Goal: Obtain resource: Download file/media

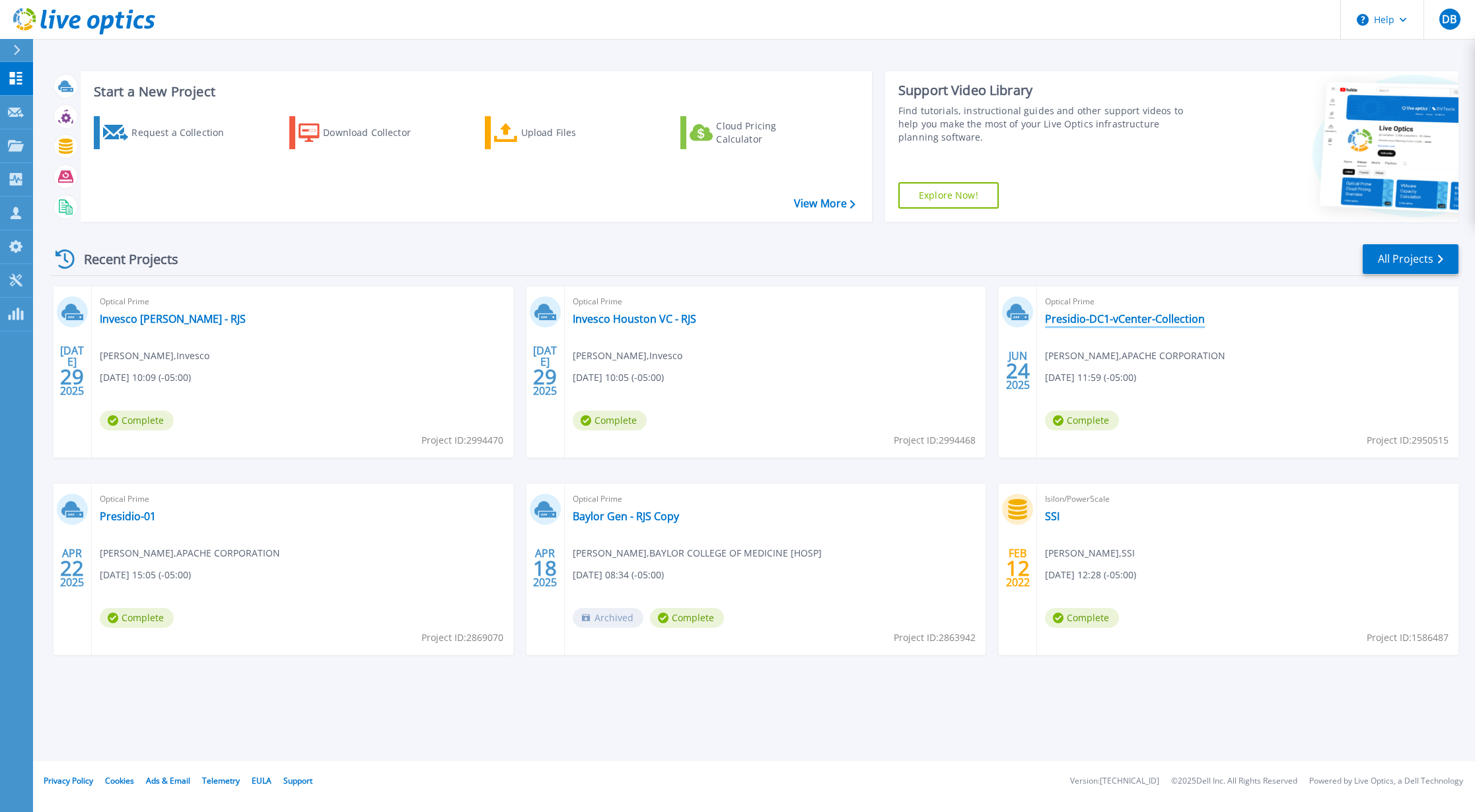
click at [1178, 317] on link "Presidio-DC1-vCenter-Collection" at bounding box center [1125, 319] width 160 height 13
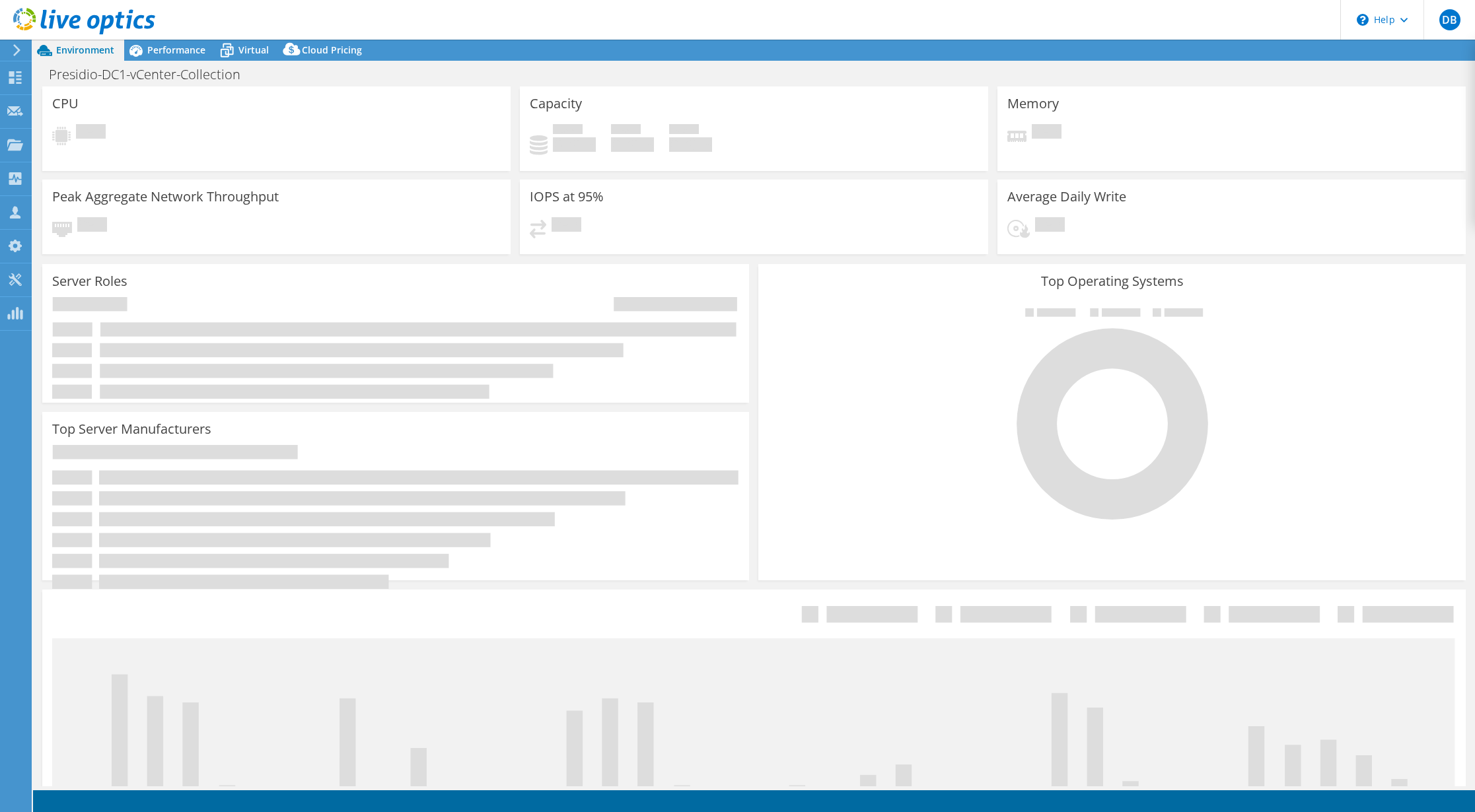
select select "USD"
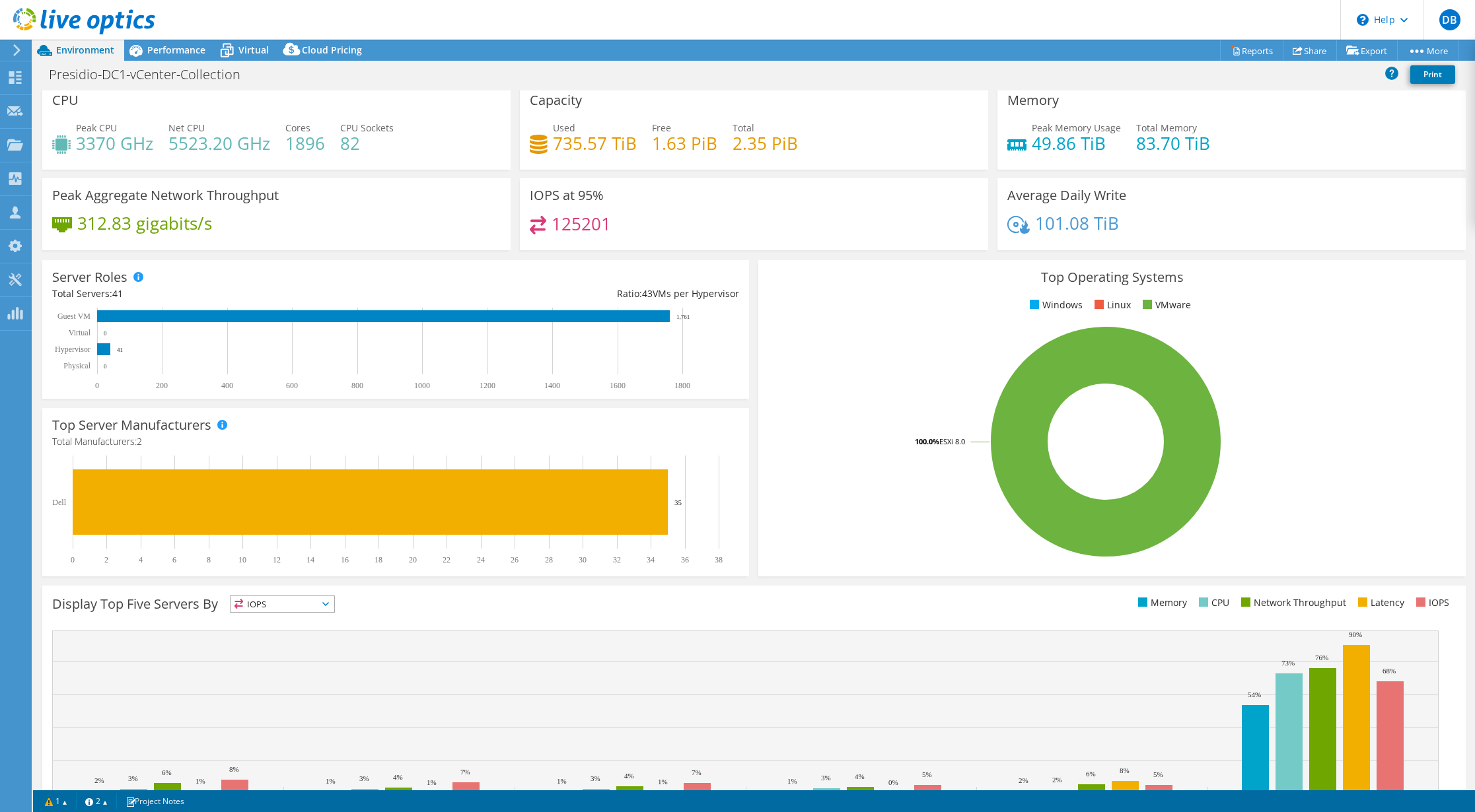
scroll to position [8, 0]
click at [168, 63] on div "Presidio-DC1-vCenter-Collection Print" at bounding box center [754, 75] width 1442 height 25
click at [177, 55] on div "Performance" at bounding box center [170, 51] width 91 height 22
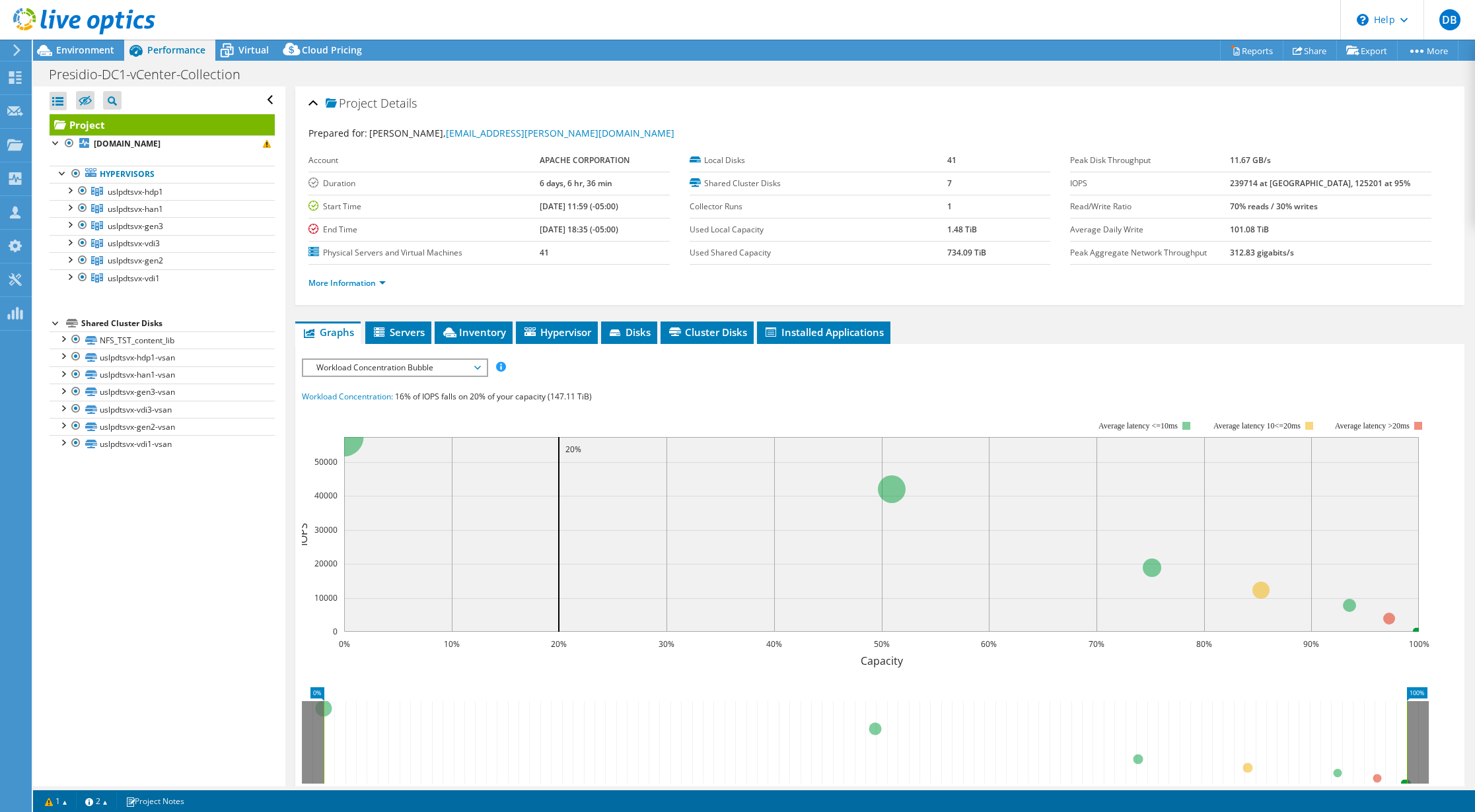
click at [454, 360] on span "Workload Concentration Bubble" at bounding box center [394, 367] width 170 height 16
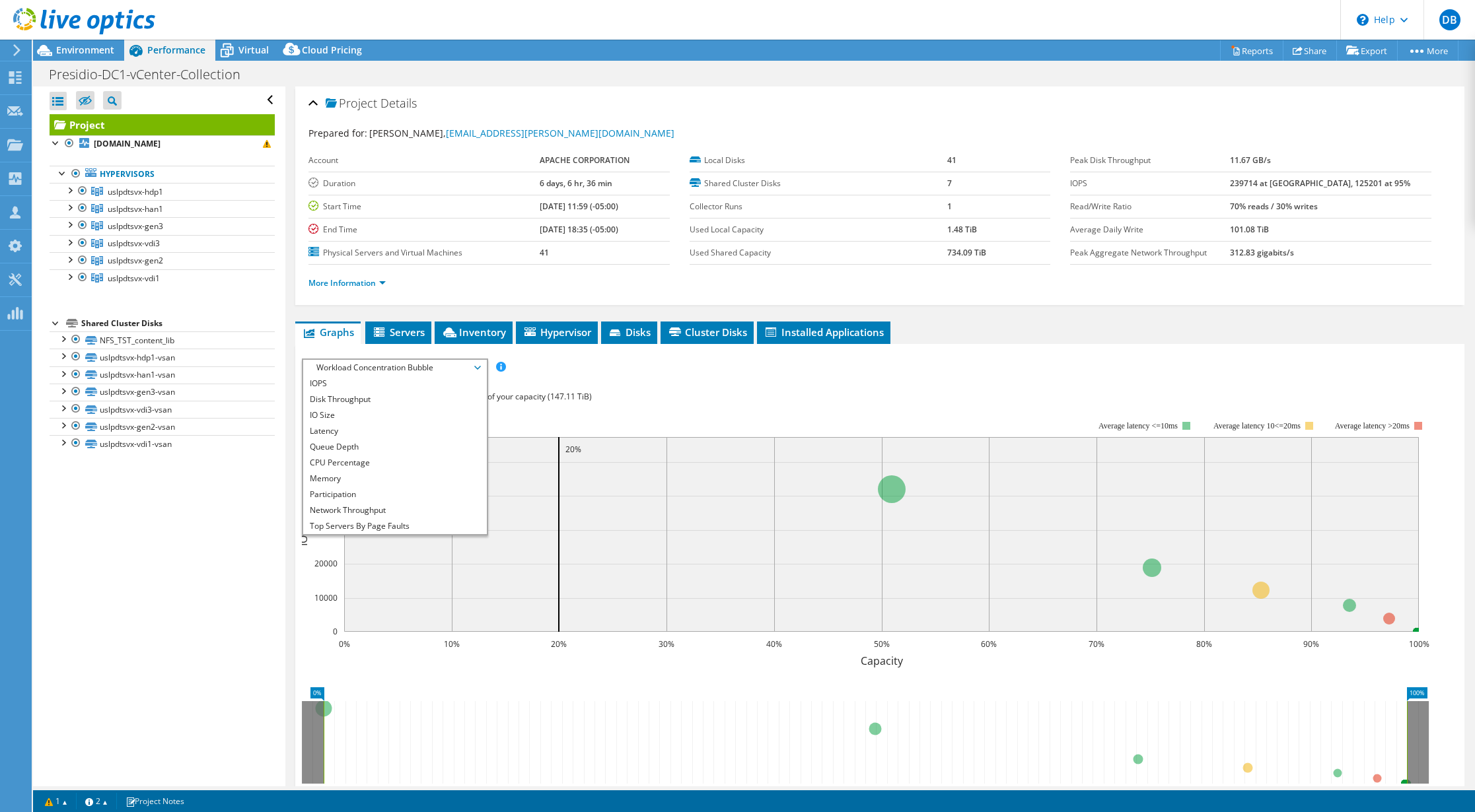
click at [724, 408] on rect at bounding box center [865, 536] width 1127 height 264
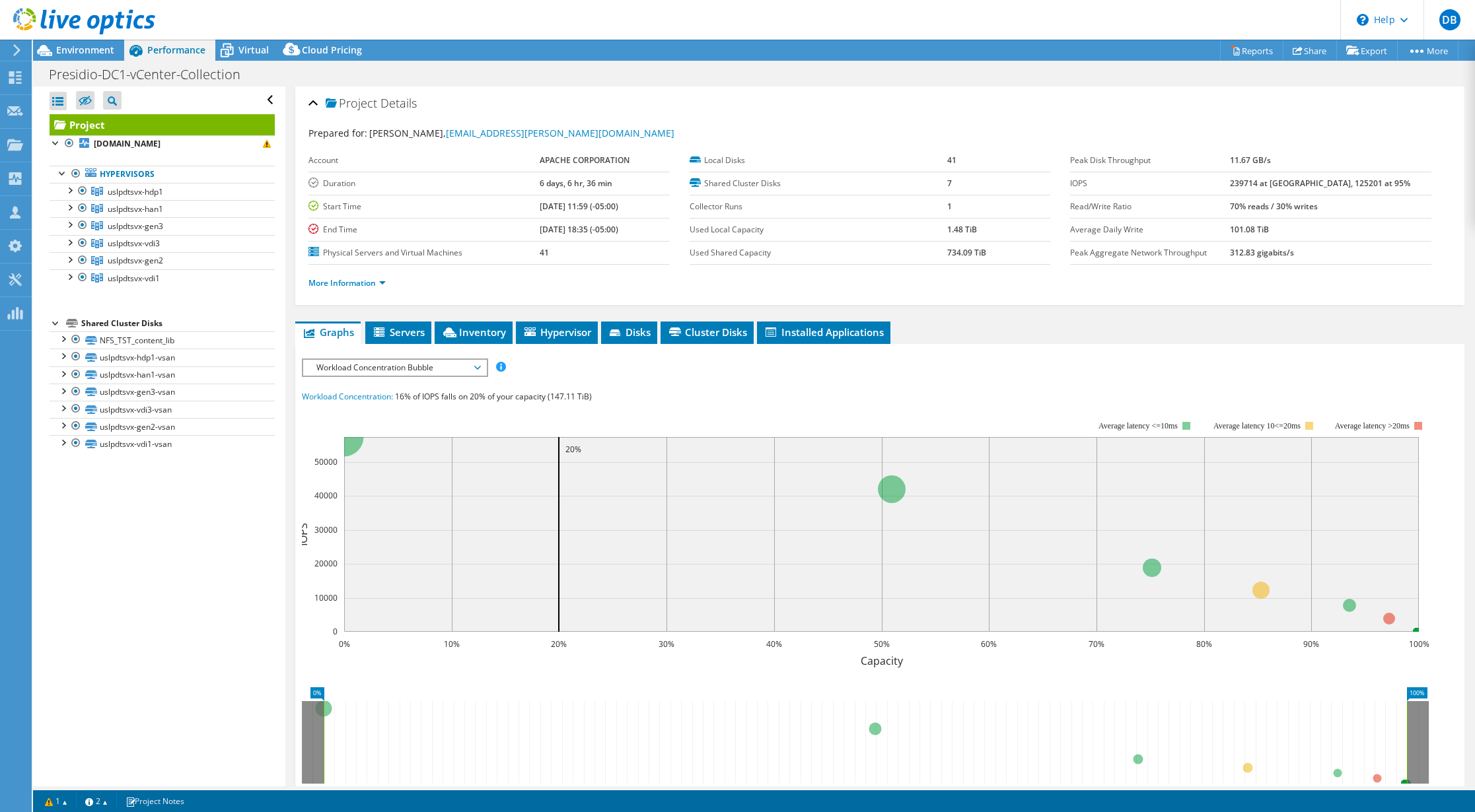
scroll to position [2, 0]
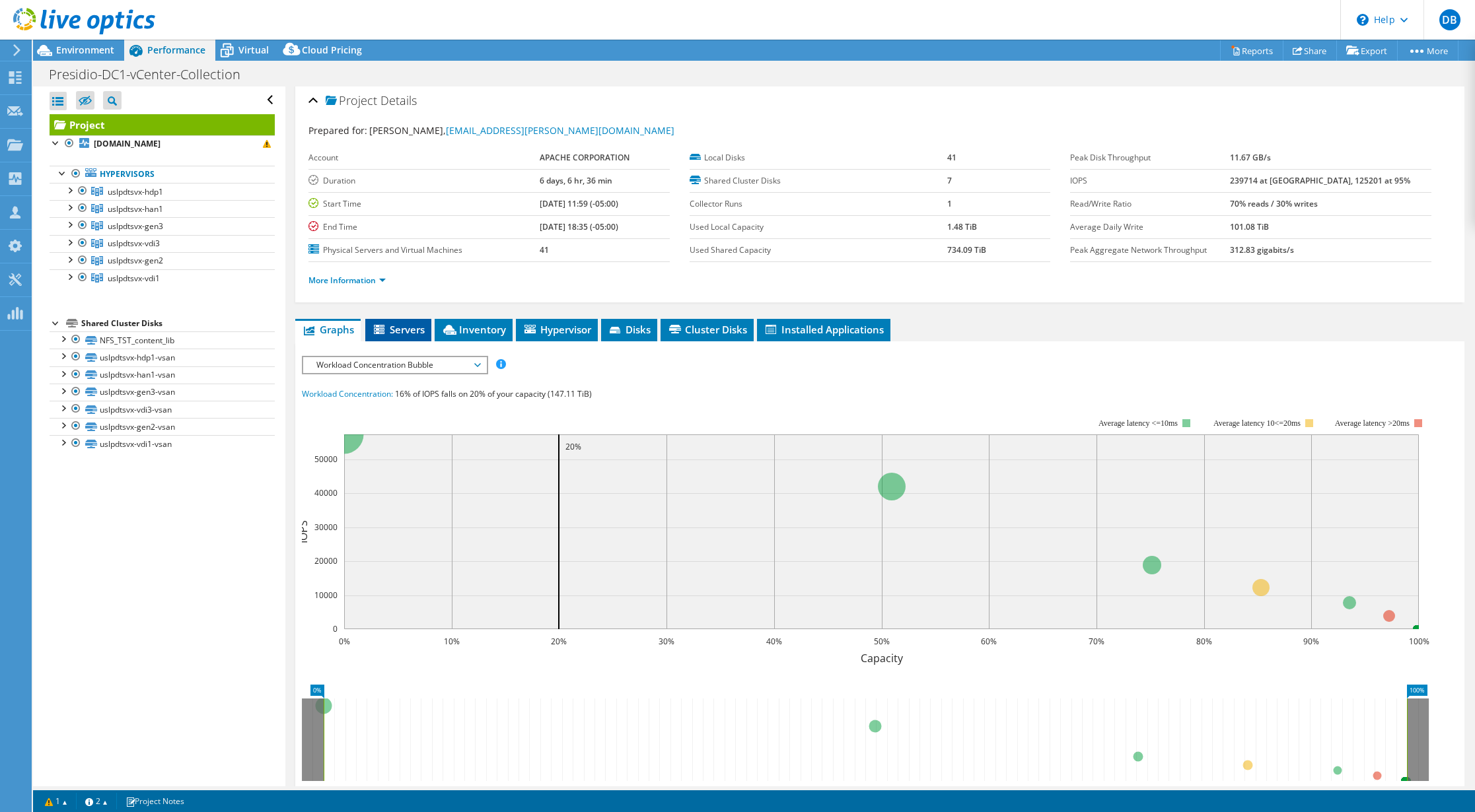
click at [403, 319] on li "Servers" at bounding box center [398, 330] width 66 height 22
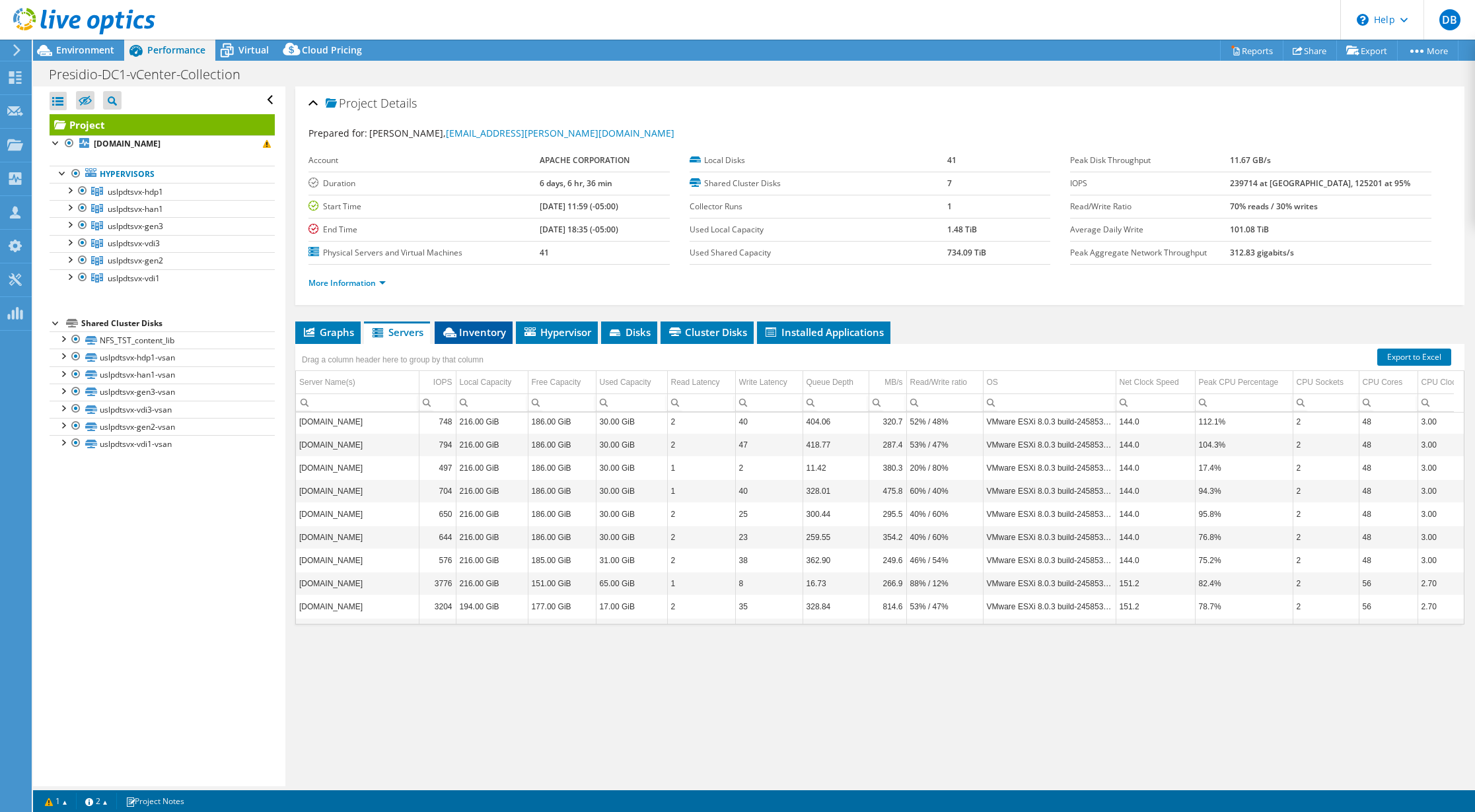
click at [481, 332] on span "Inventory" at bounding box center [473, 332] width 65 height 13
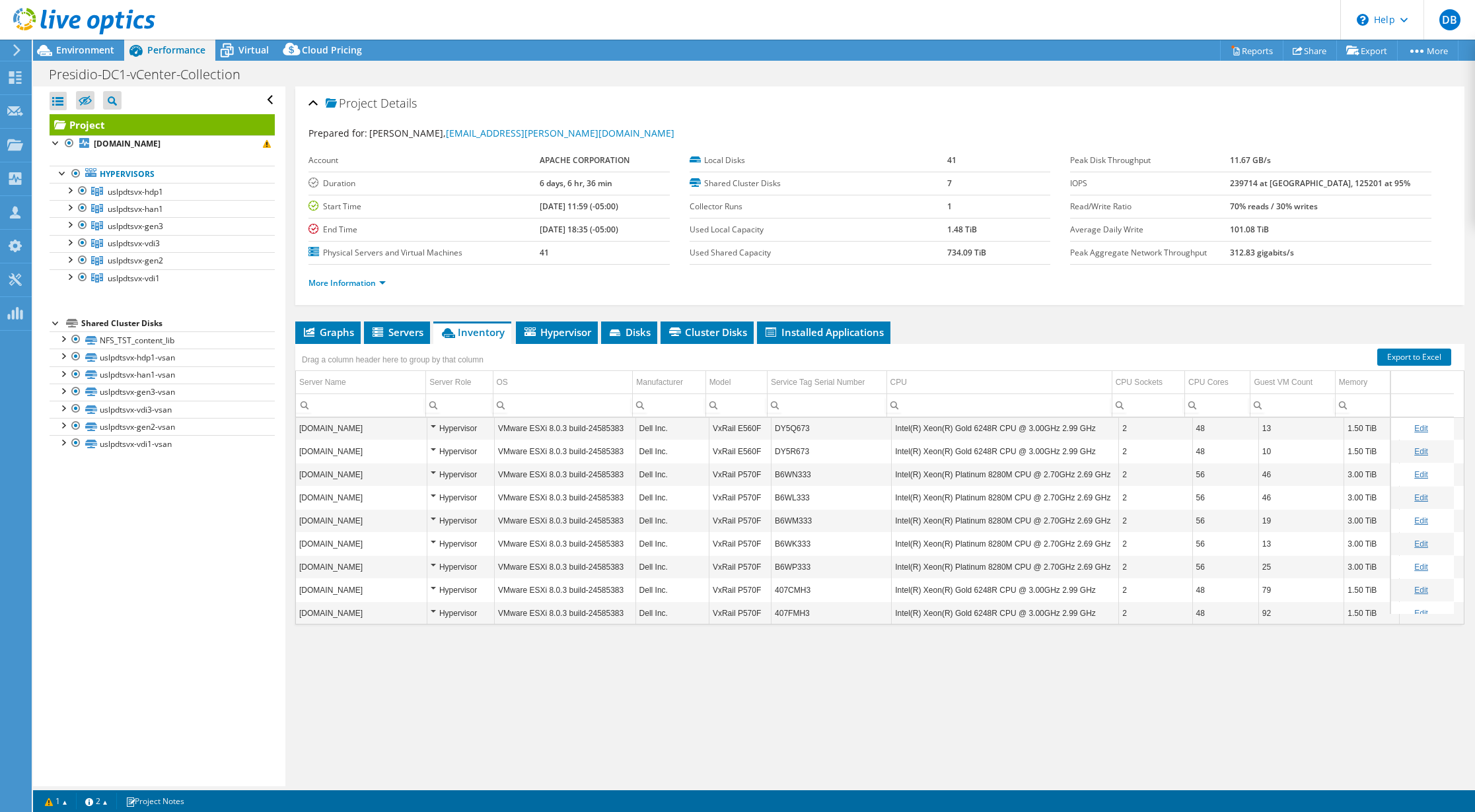
scroll to position [0, 0]
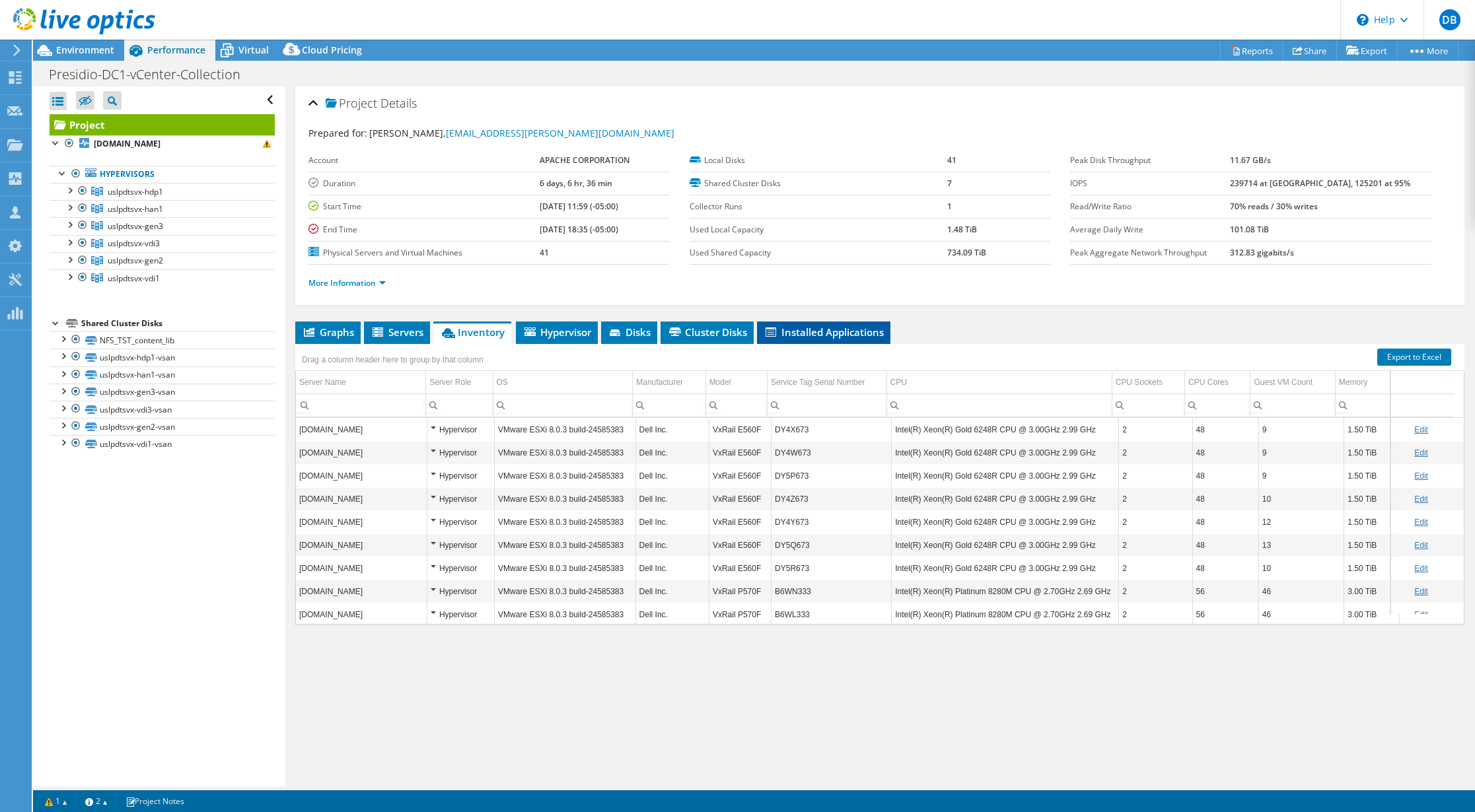
click at [845, 329] on span "Installed Applications" at bounding box center [824, 332] width 120 height 13
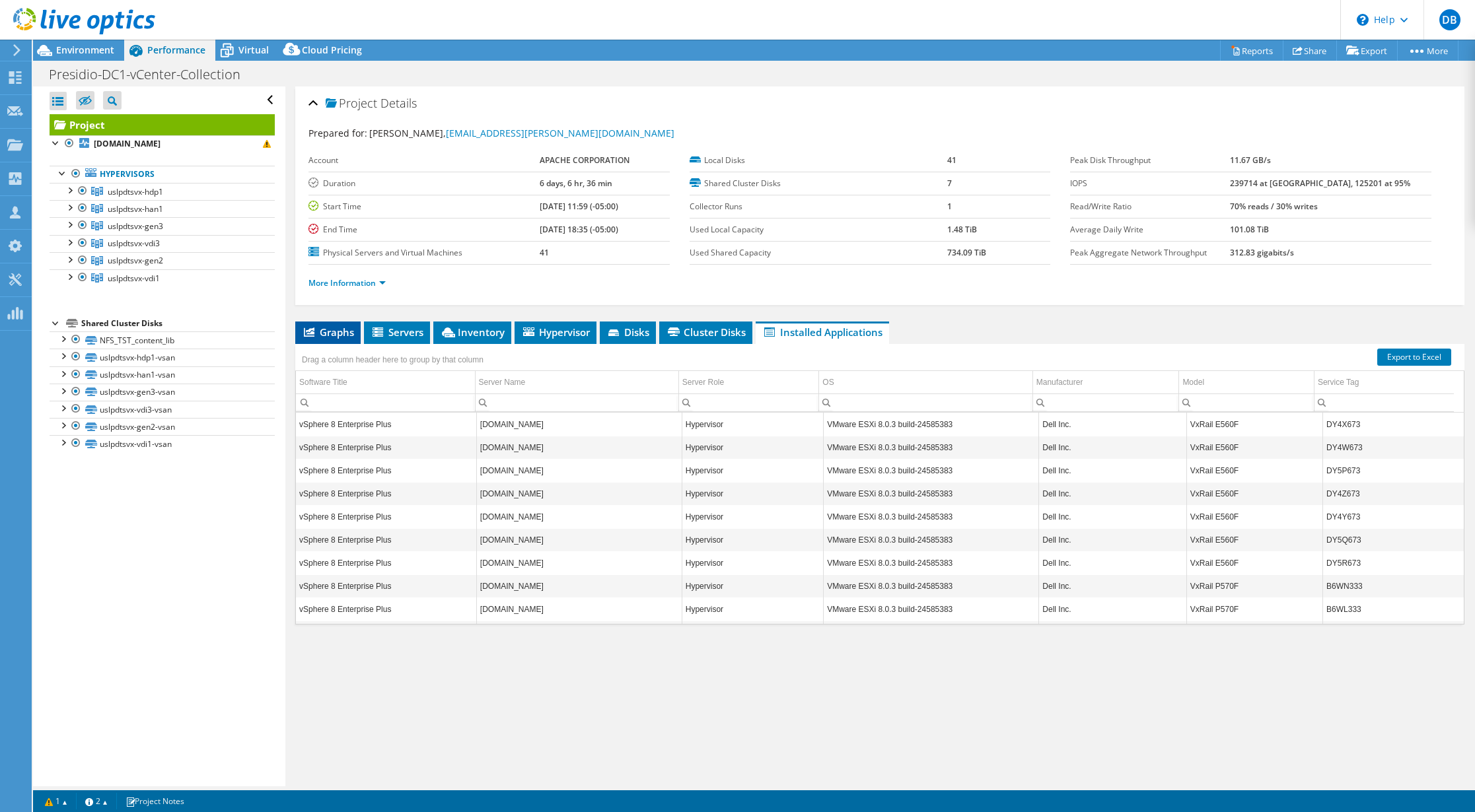
click at [297, 337] on li "Graphs" at bounding box center [327, 333] width 65 height 22
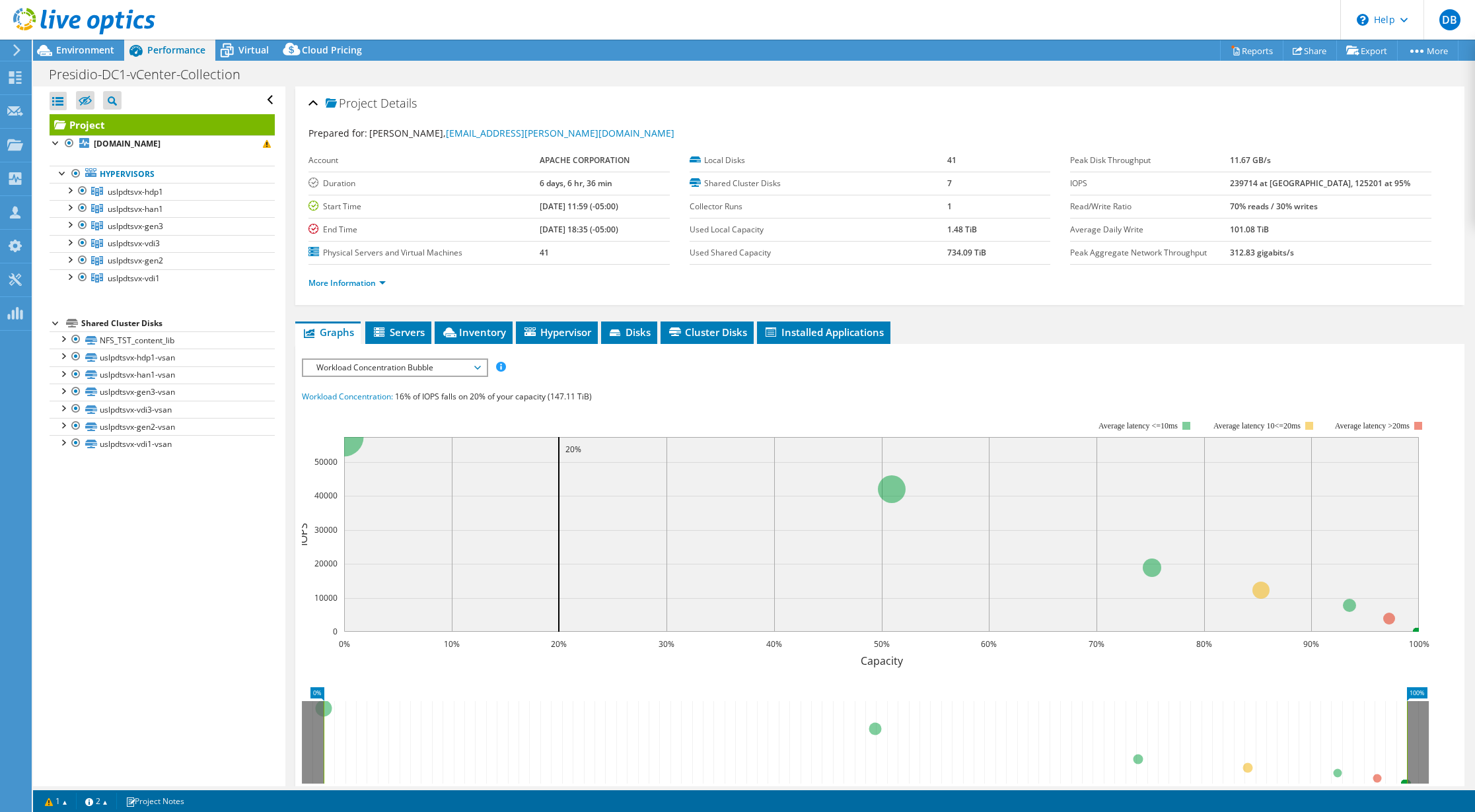
click at [435, 365] on span "Workload Concentration Bubble" at bounding box center [394, 367] width 170 height 16
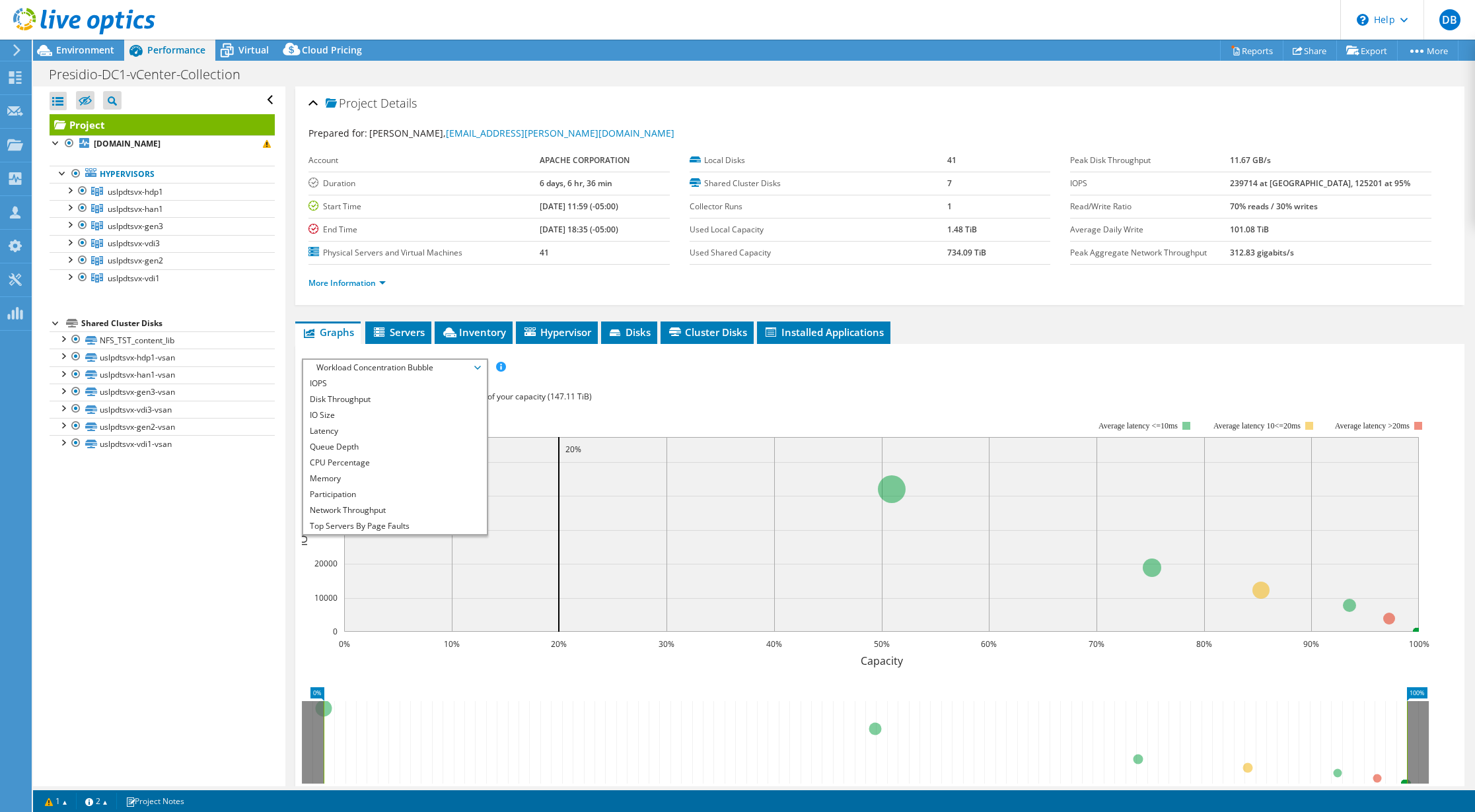
click at [215, 494] on div "Open All Close All Hide Excluded Nodes Project Tree Filter" at bounding box center [159, 436] width 252 height 700
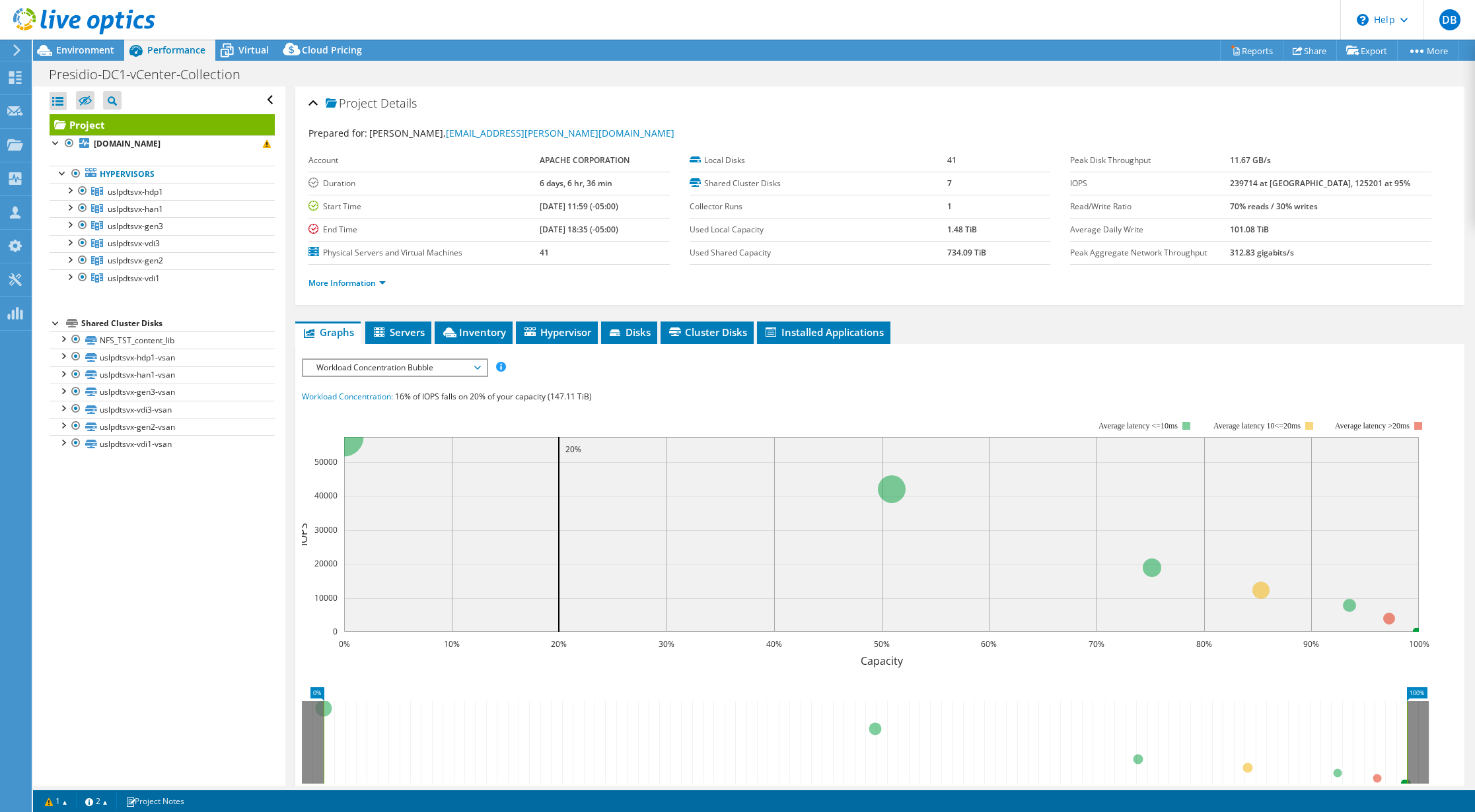
click at [482, 369] on span "Workload Concentration Bubble" at bounding box center [395, 367] width 183 height 16
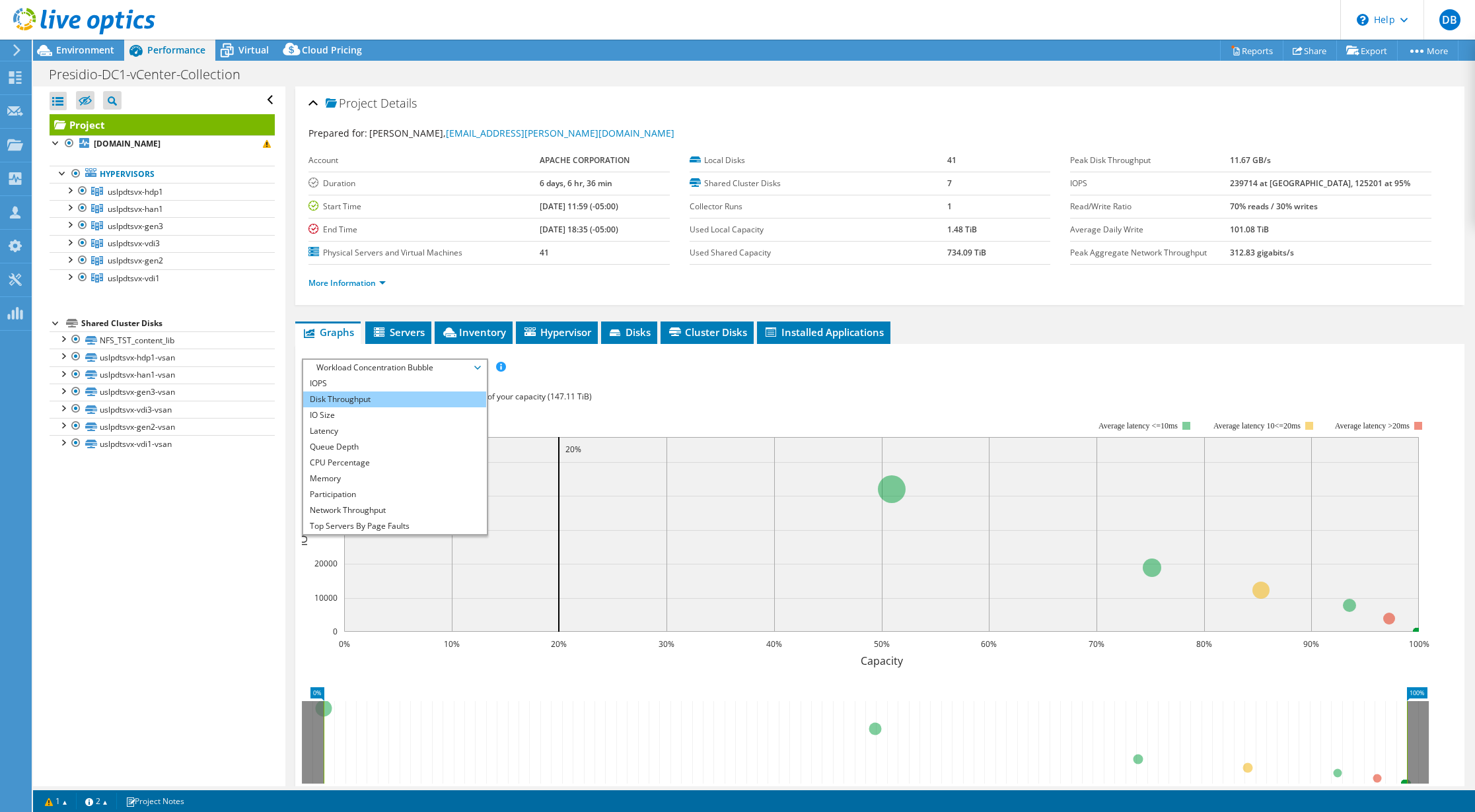
click at [402, 401] on li "Disk Throughput" at bounding box center [395, 399] width 183 height 16
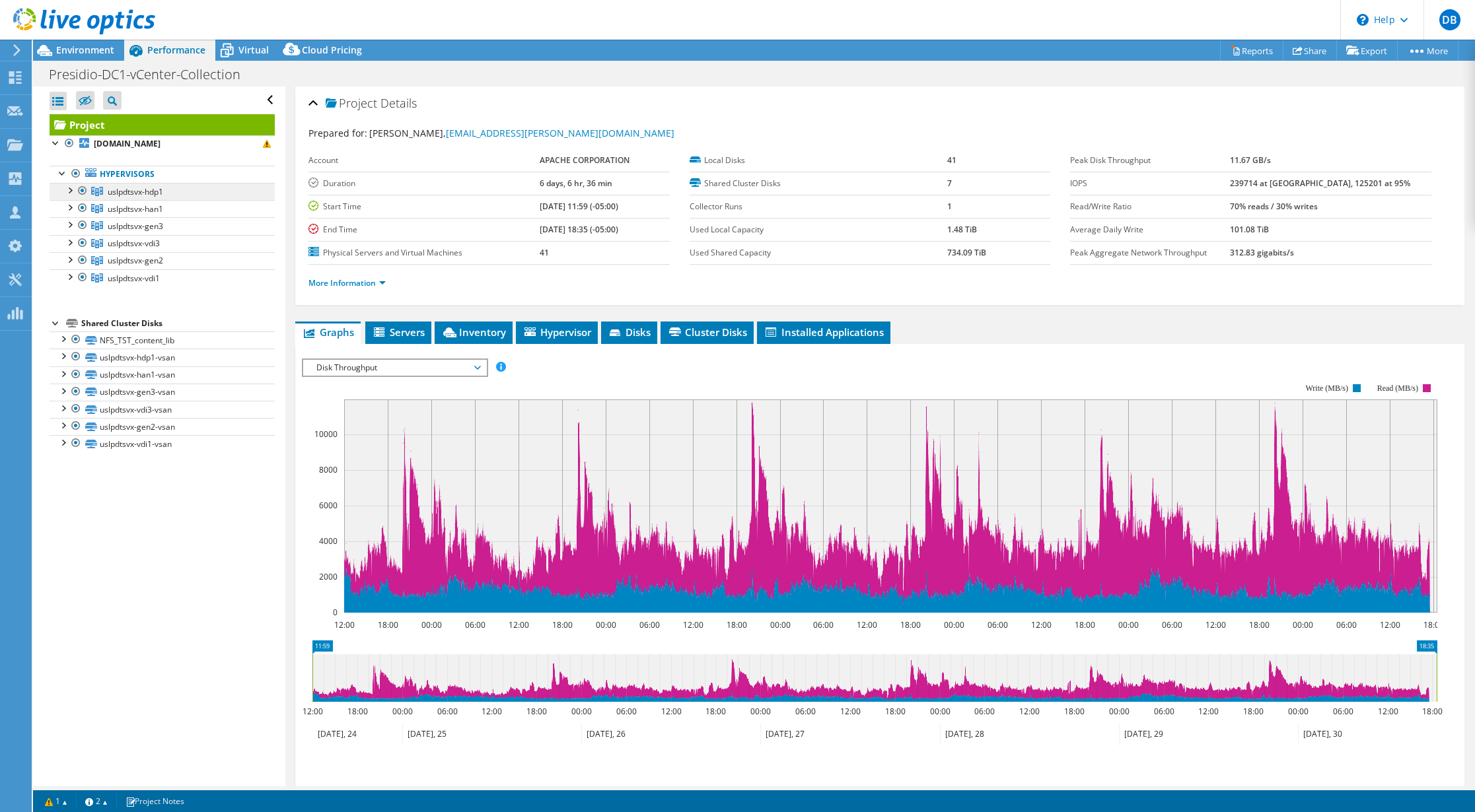
click at [139, 194] on span "uslpdtsvx-hdp1" at bounding box center [135, 191] width 55 height 12
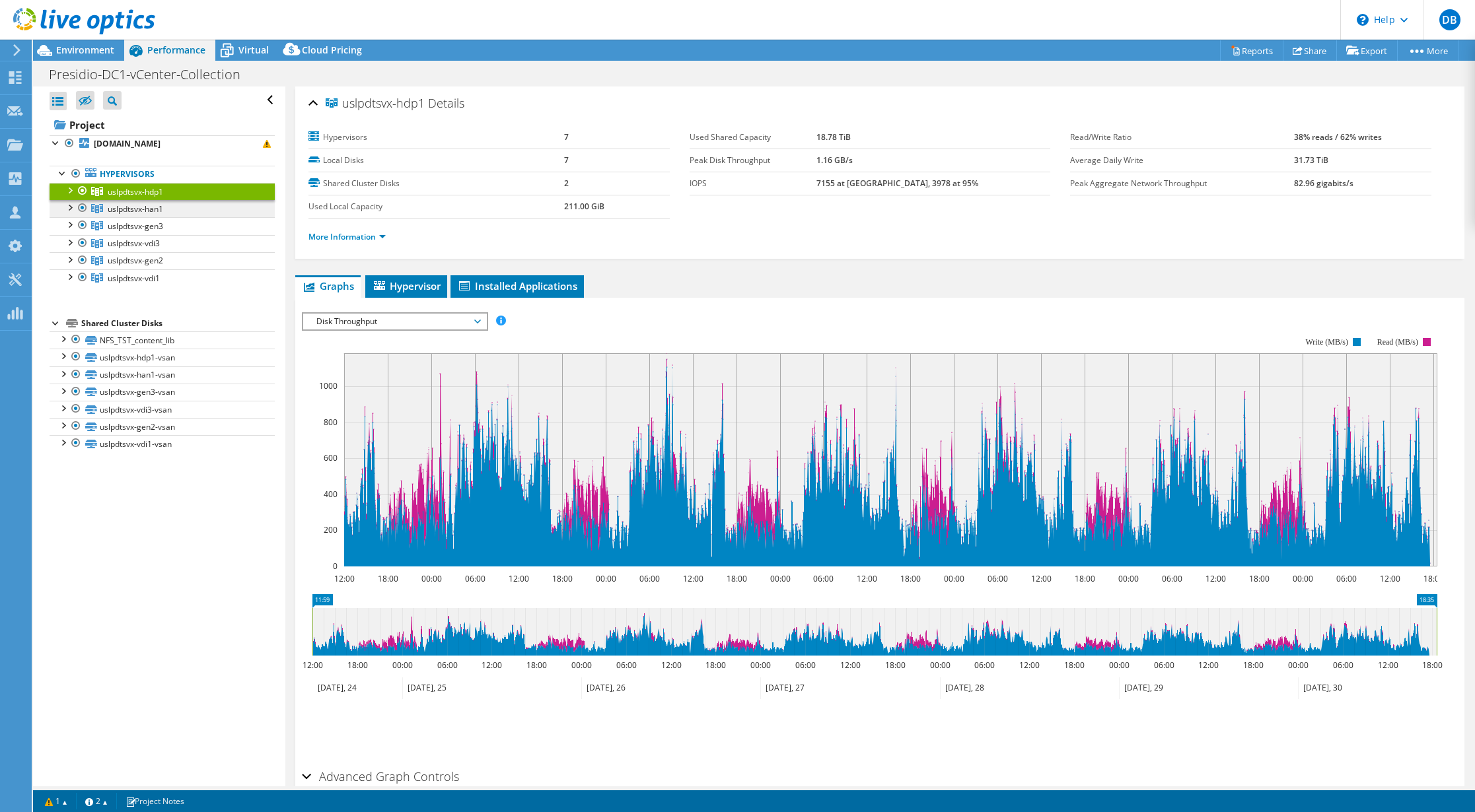
click at [139, 197] on span "uslpdtsvx-han1" at bounding box center [135, 191] width 55 height 12
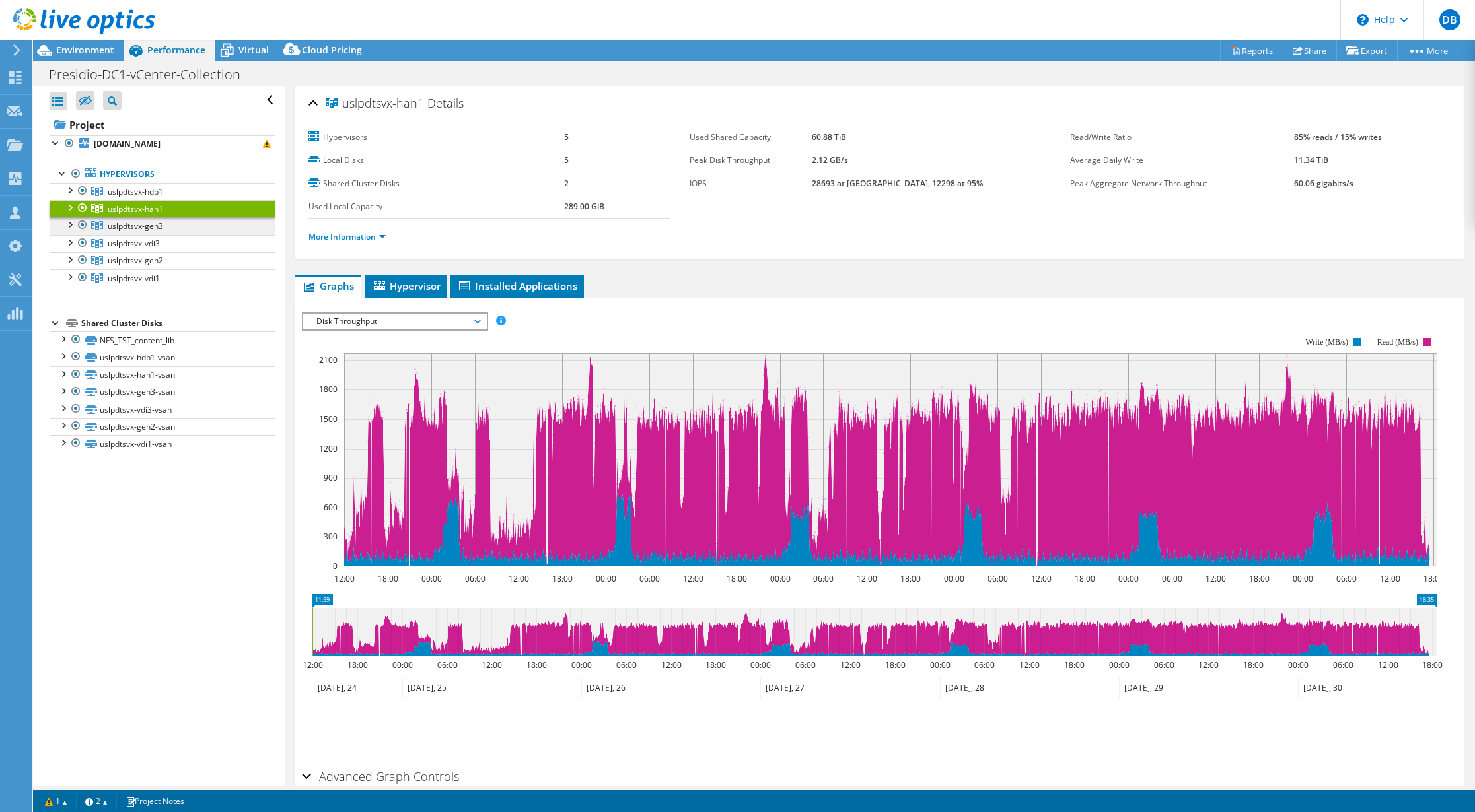
click at [136, 197] on span "uslpdtsvx-gen3" at bounding box center [135, 191] width 55 height 12
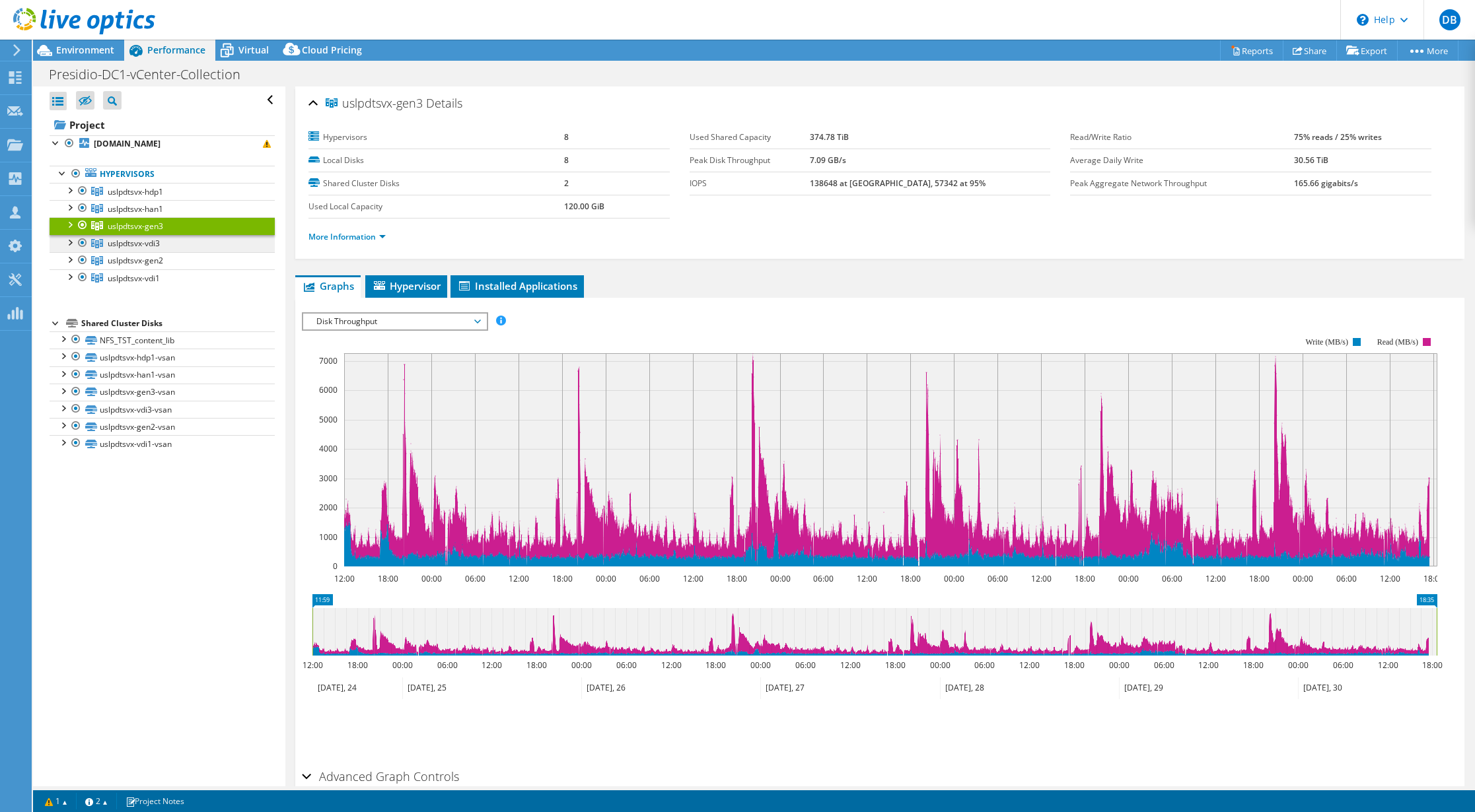
click at [141, 197] on span "uslpdtsvx-vdi3" at bounding box center [135, 191] width 55 height 12
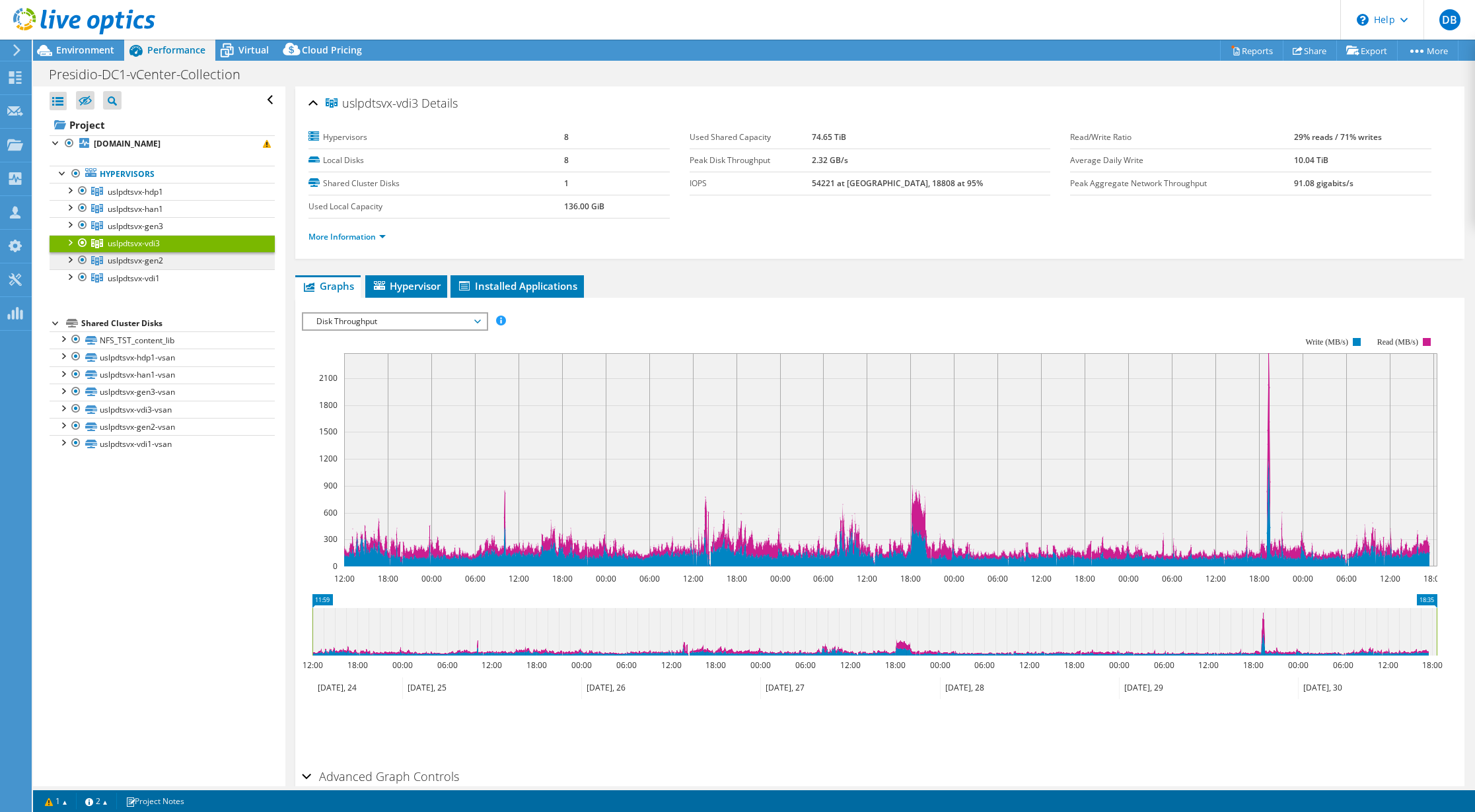
click at [141, 197] on span "uslpdtsvx-gen2" at bounding box center [135, 191] width 55 height 12
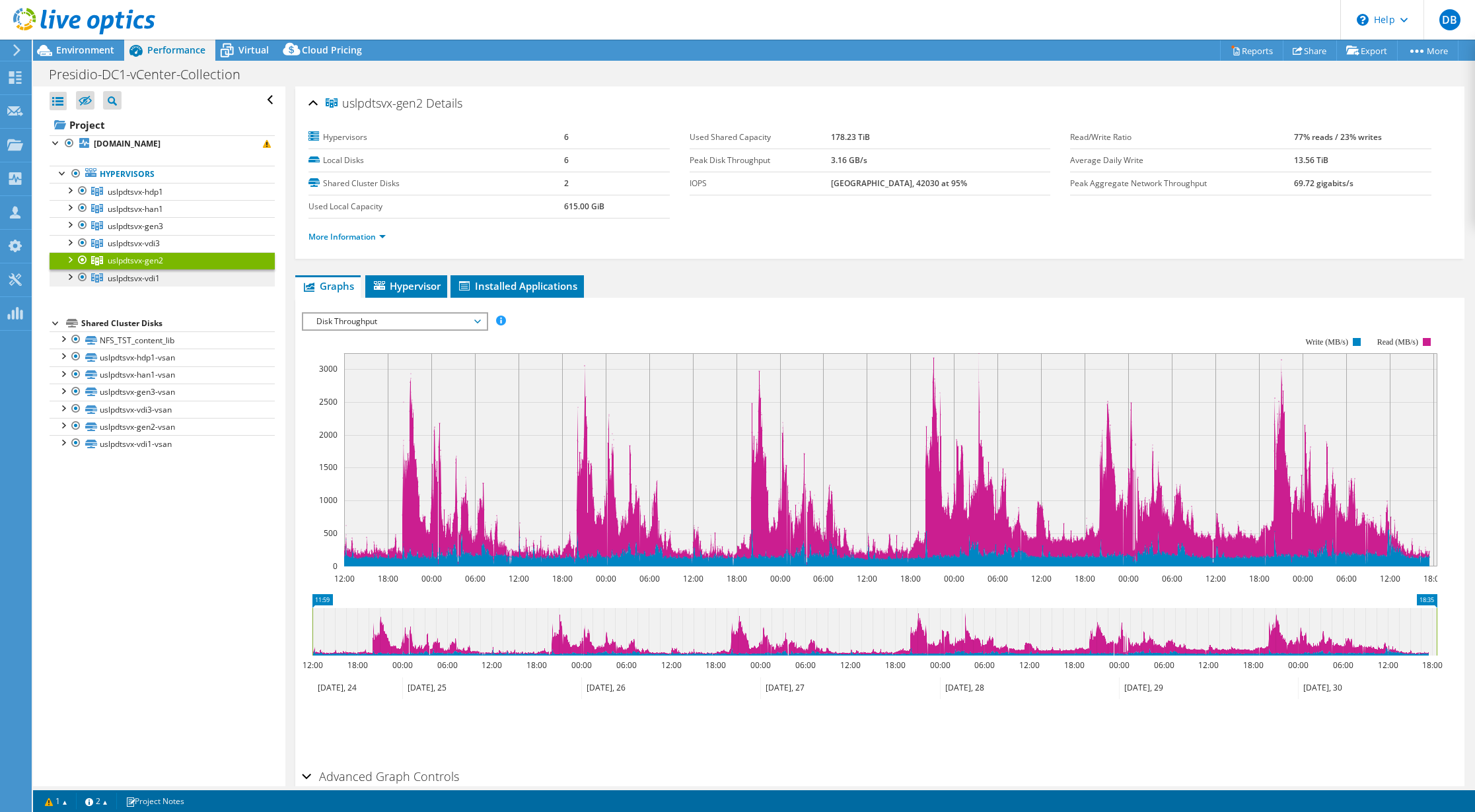
click at [144, 197] on span "uslpdtsvx-vdi1" at bounding box center [135, 191] width 55 height 12
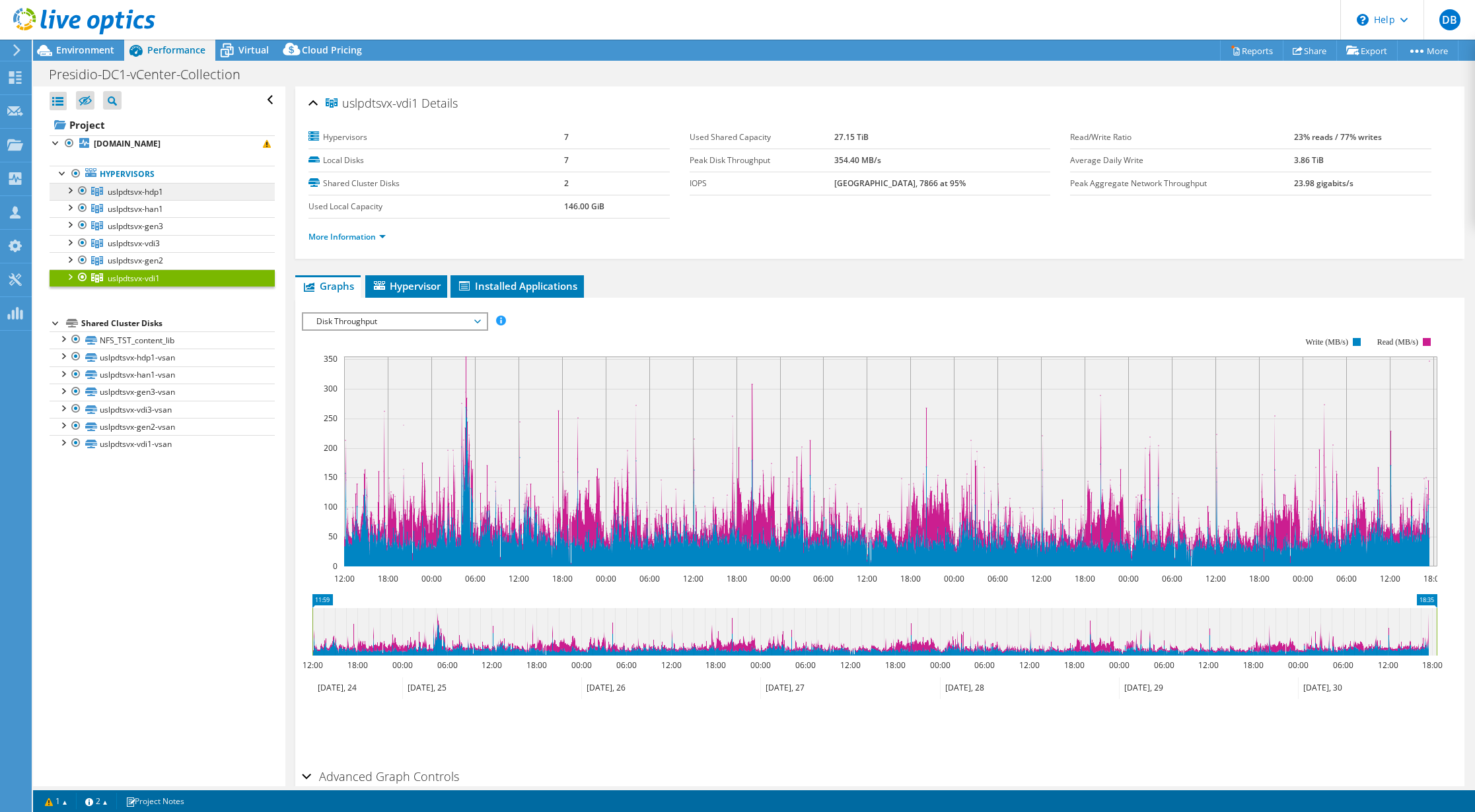
click at [121, 191] on span "uslpdtsvx-hdp1" at bounding box center [135, 191] width 55 height 12
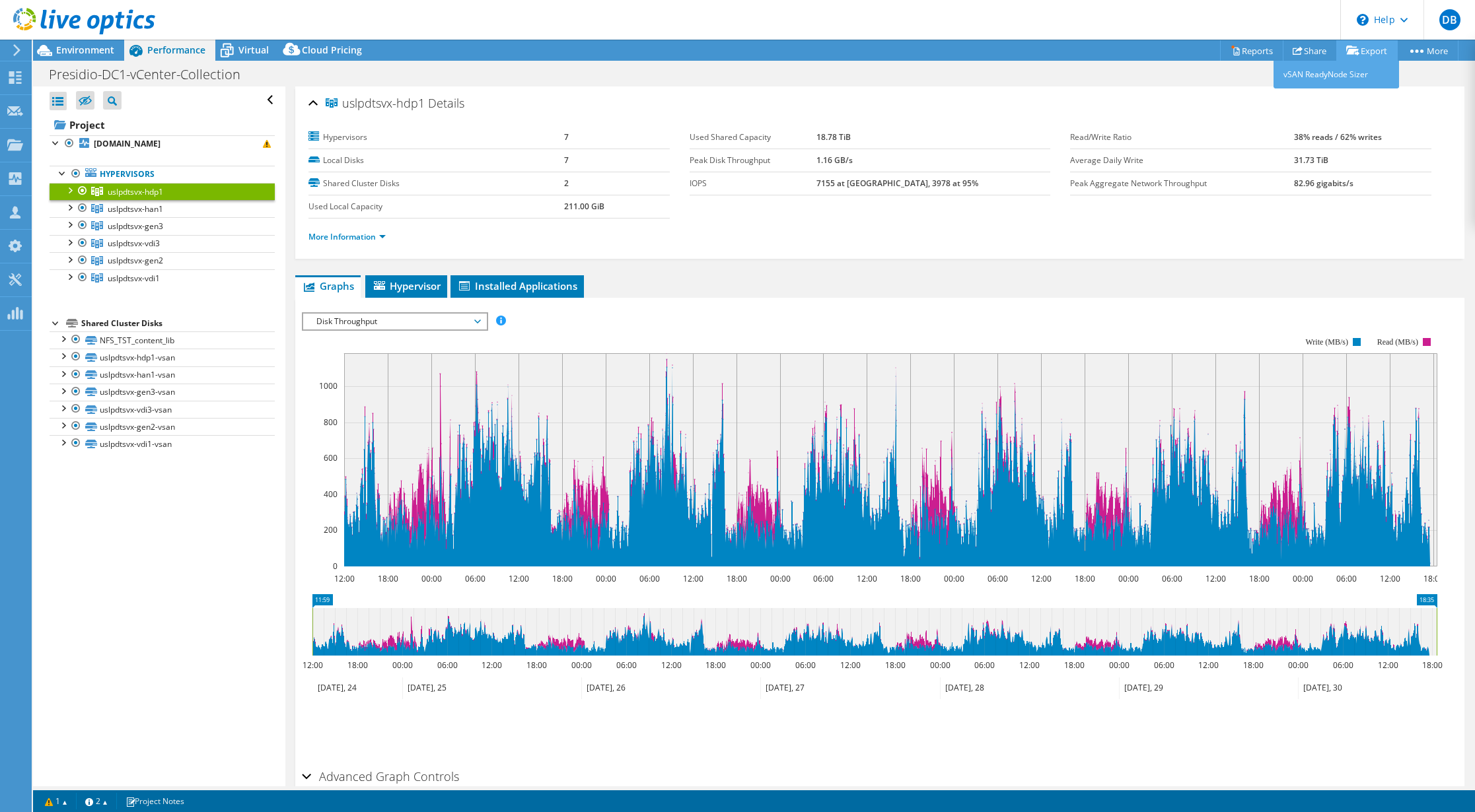
click at [1367, 51] on link "Export" at bounding box center [1367, 50] width 61 height 21
click at [1387, 108] on div "uslpdtsvx-hdp1 Details" at bounding box center [879, 104] width 1142 height 28
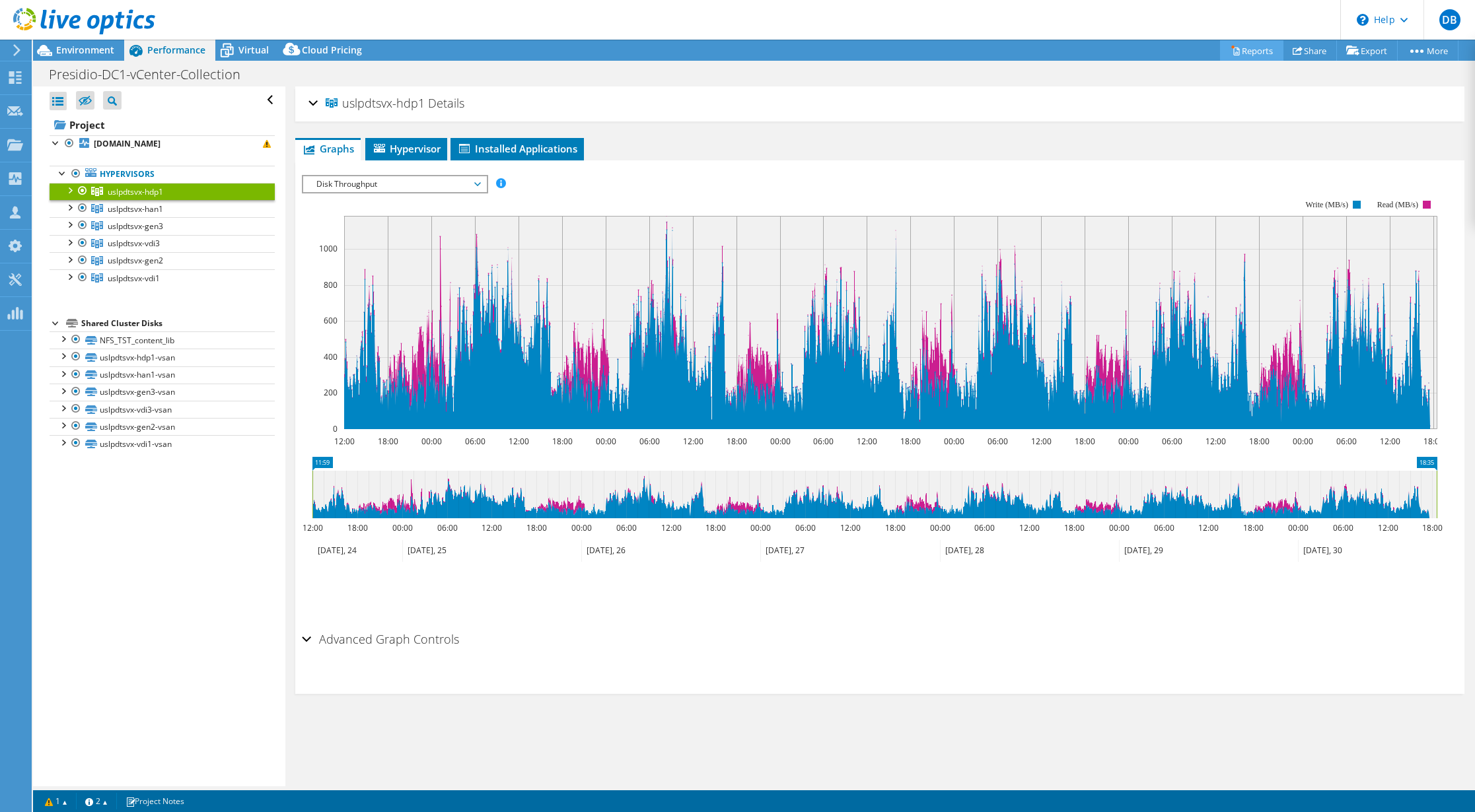
click at [1238, 49] on link "Reports" at bounding box center [1251, 50] width 64 height 21
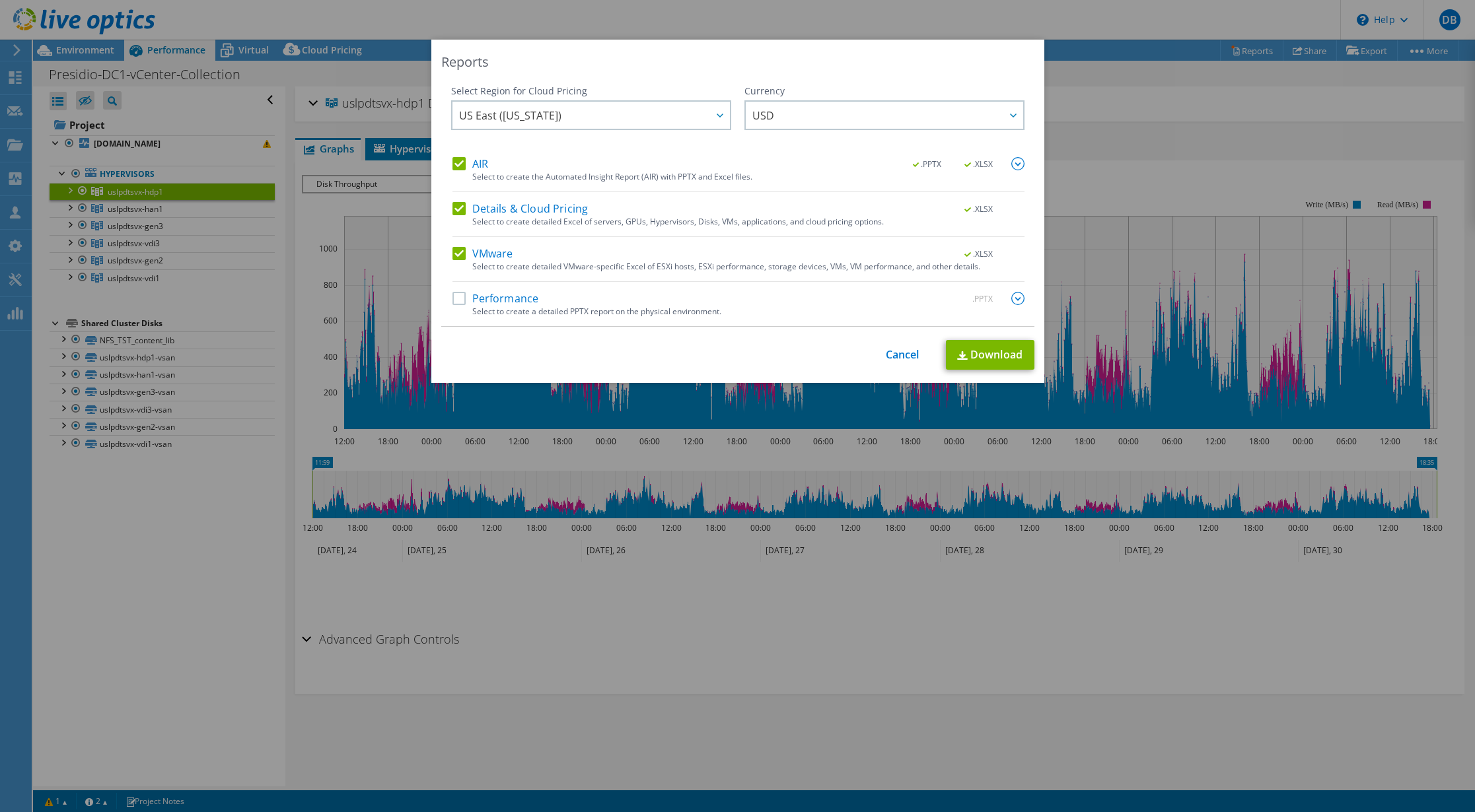
click at [456, 209] on label "Details & Cloud Pricing" at bounding box center [520, 208] width 136 height 13
click at [0, 0] on input "Details & Cloud Pricing" at bounding box center [0, 0] width 0 height 0
click at [580, 310] on div "Select to create a detailed PPTX report on the physical environment." at bounding box center [748, 312] width 552 height 9
click at [452, 299] on label "Performance" at bounding box center [496, 298] width 87 height 13
click at [0, 0] on input "Performance" at bounding box center [0, 0] width 0 height 0
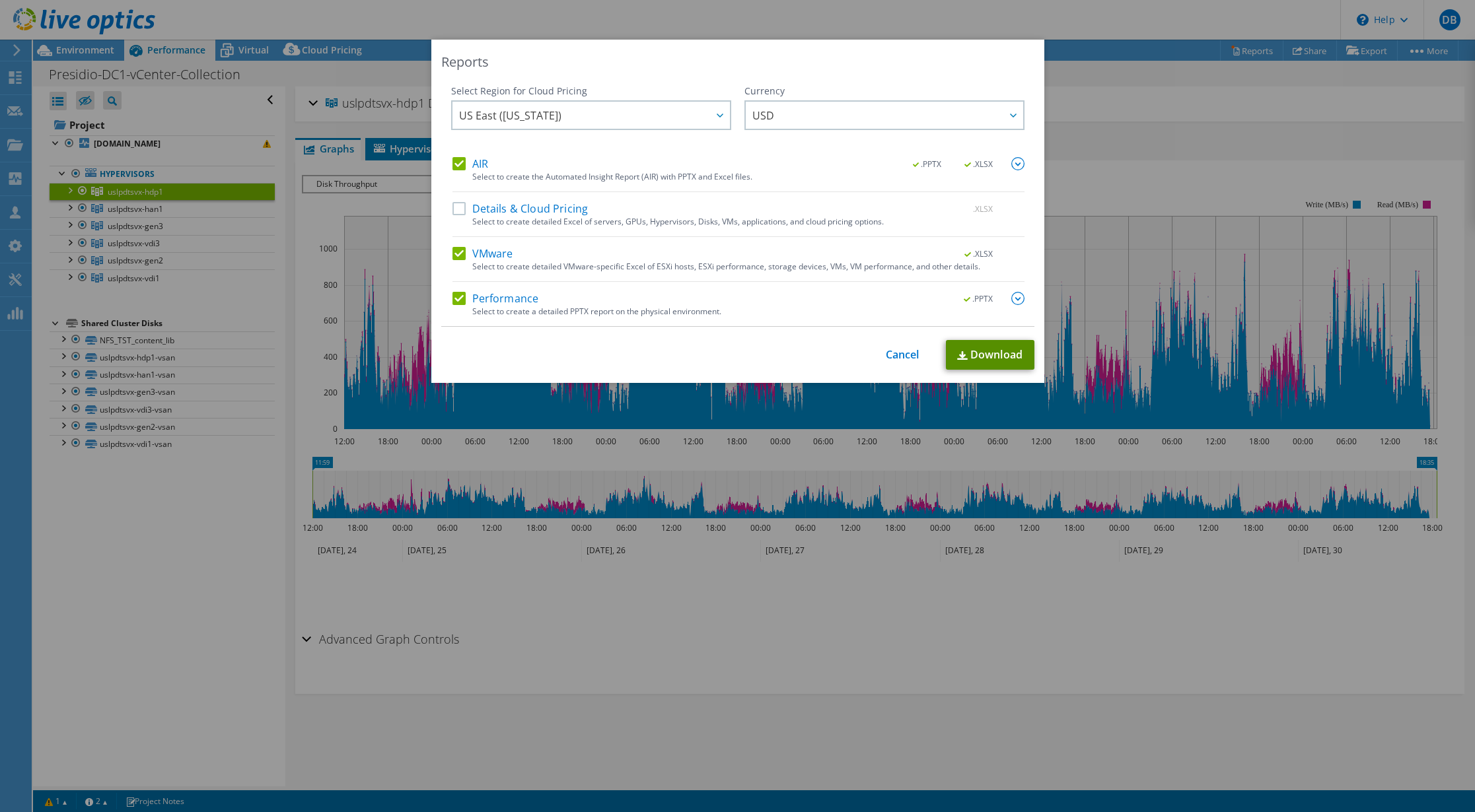
click at [979, 355] on link "Download" at bounding box center [989, 355] width 88 height 30
